Goal: Navigation & Orientation: Find specific page/section

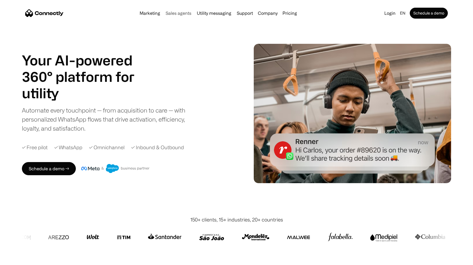
click at [177, 13] on link "Sales agents" at bounding box center [178, 13] width 30 height 4
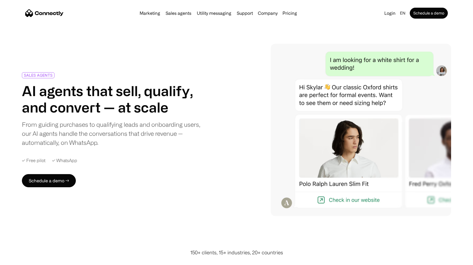
click at [54, 12] on img "home" at bounding box center [44, 13] width 38 height 8
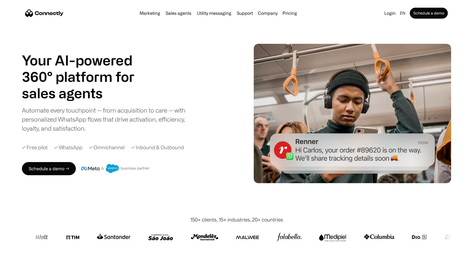
click at [315, 158] on img at bounding box center [352, 113] width 197 height 139
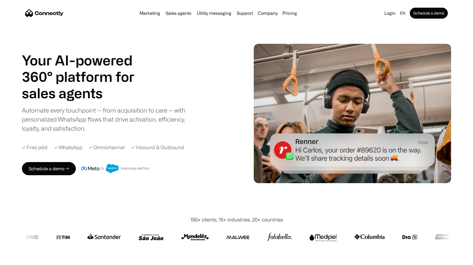
click at [315, 158] on img at bounding box center [352, 113] width 197 height 139
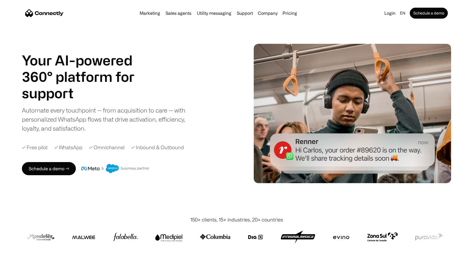
click at [205, 90] on div "Your AI-powered 360° platform for sales agents support utility sales agents Sli…" at bounding box center [128, 92] width 212 height 81
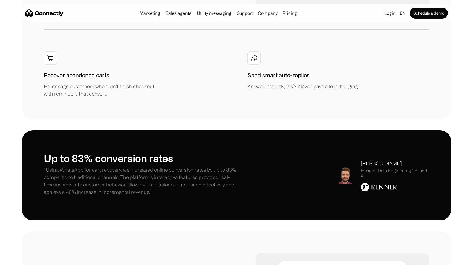
scroll to position [774, 0]
